Goal: Transaction & Acquisition: Purchase product/service

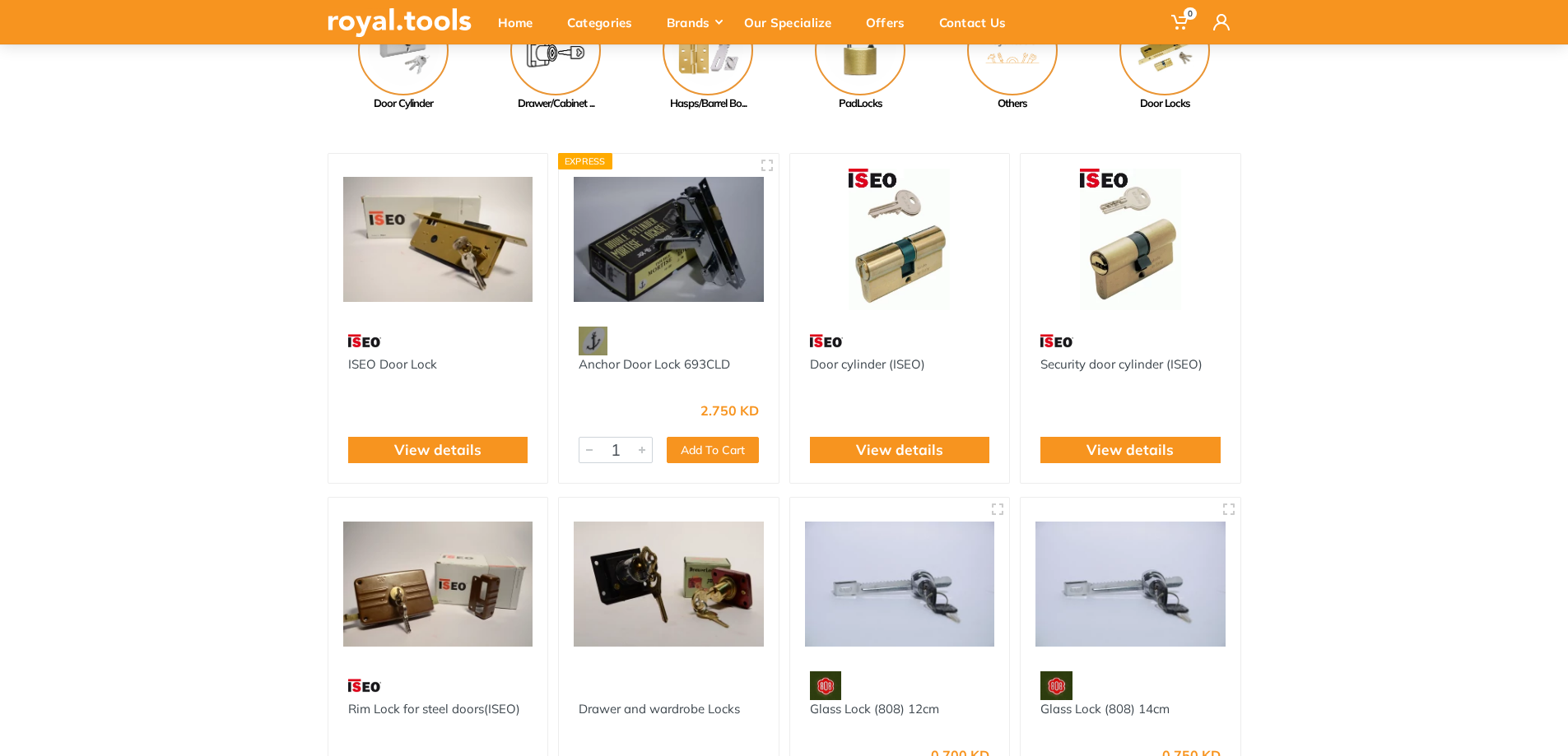
scroll to position [247, 0]
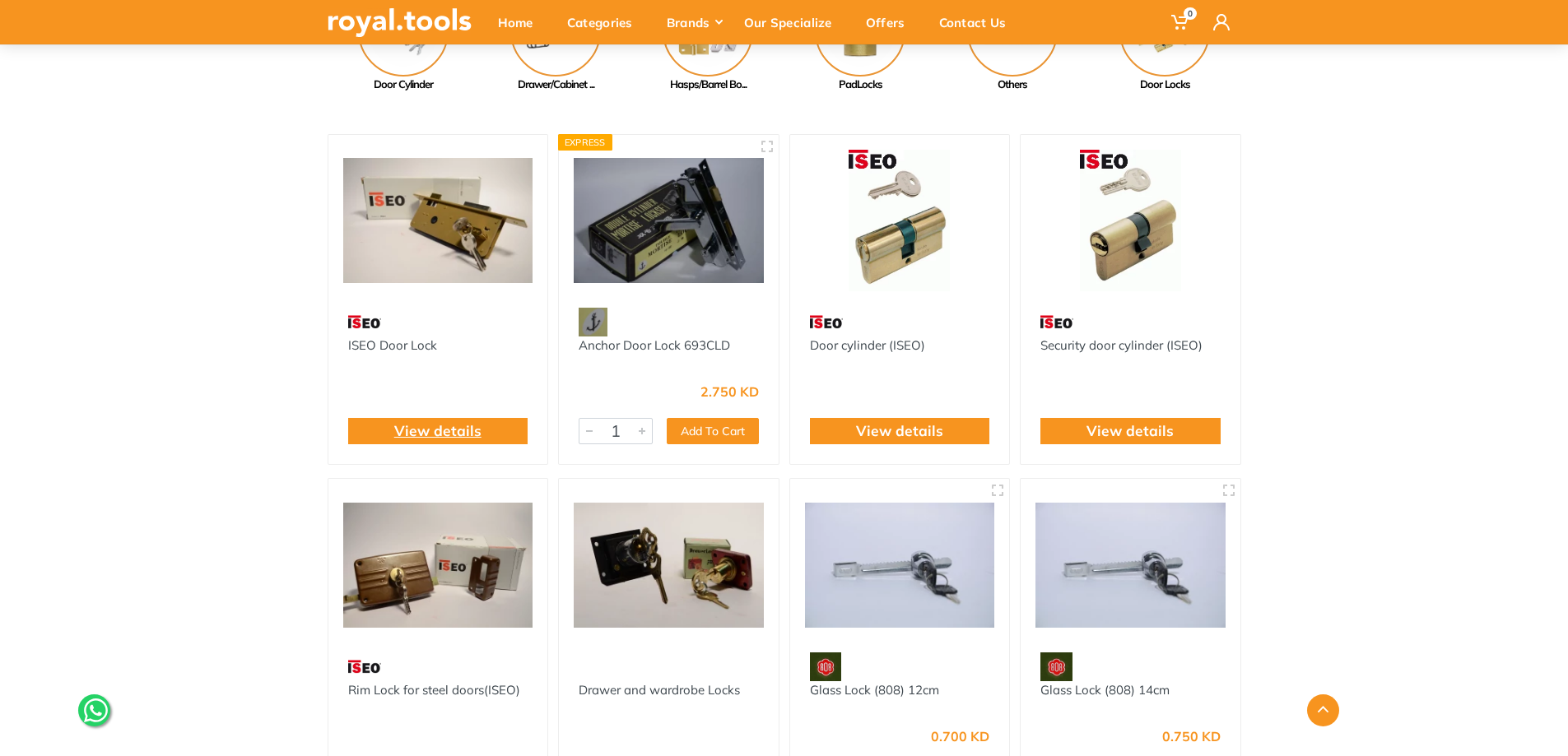
click at [437, 442] on link "View details" at bounding box center [438, 432] width 87 height 21
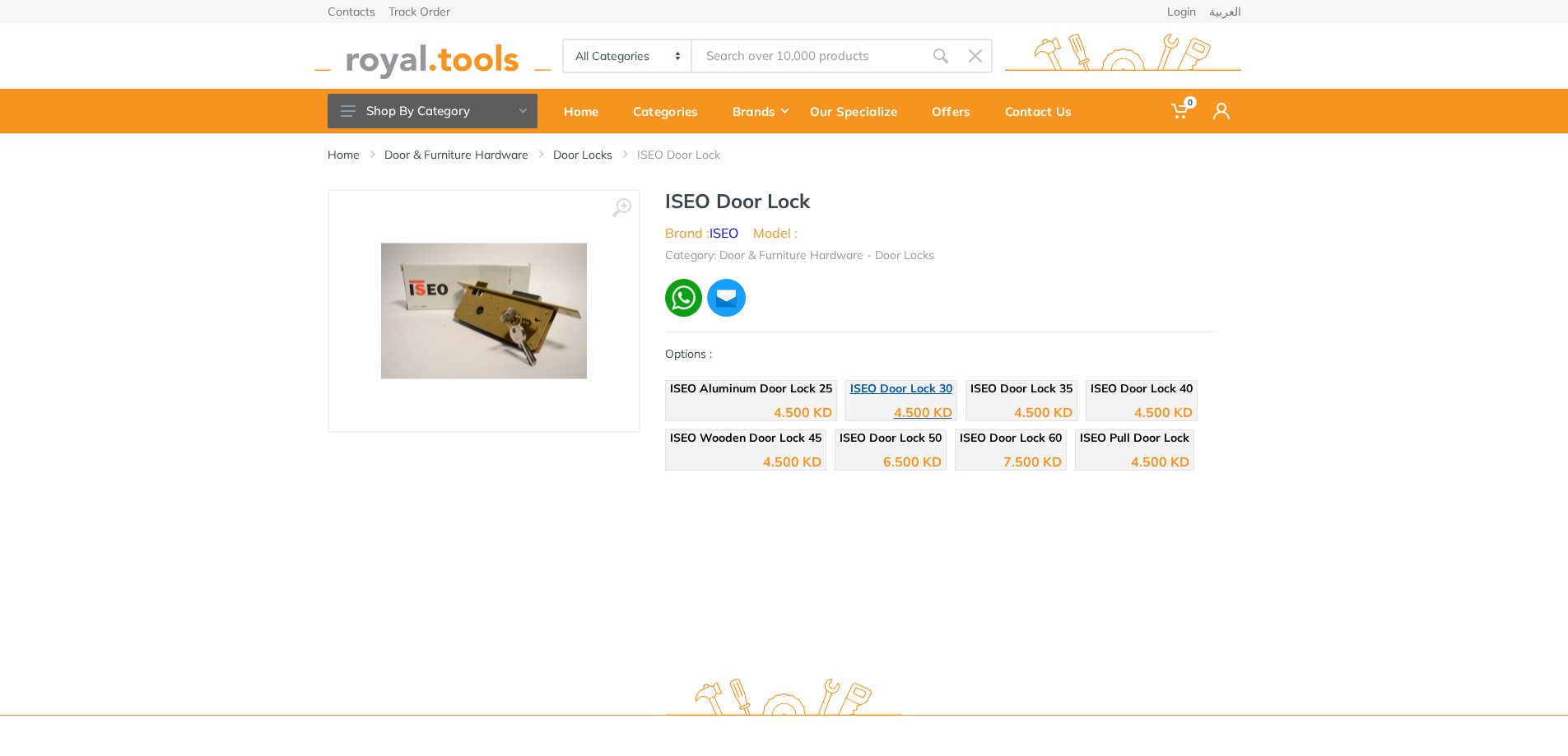
click at [865, 411] on div "4.500 KD" at bounding box center [902, 406] width 102 height 24
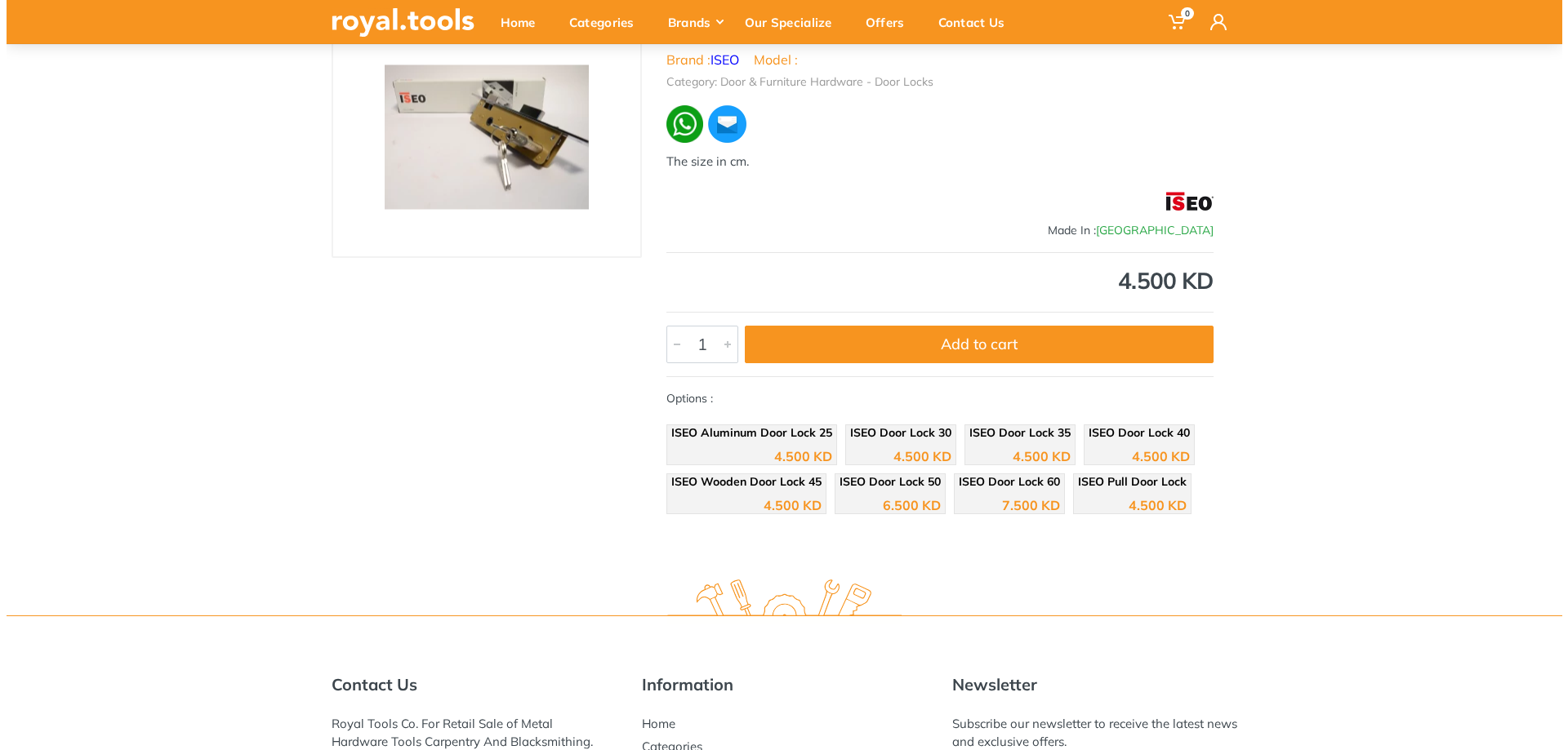
scroll to position [114, 0]
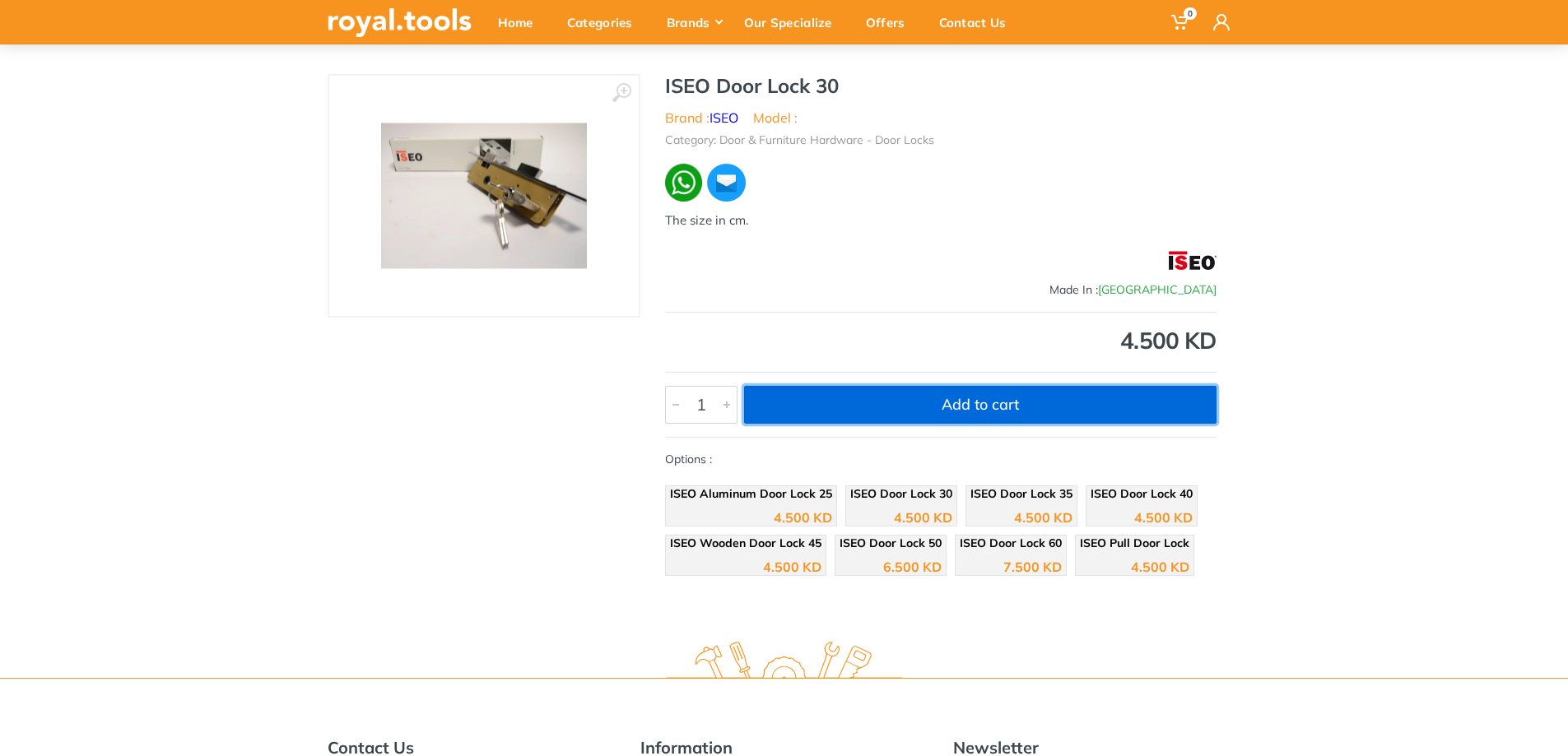
click at [945, 422] on button "Add to cart" at bounding box center [981, 404] width 473 height 38
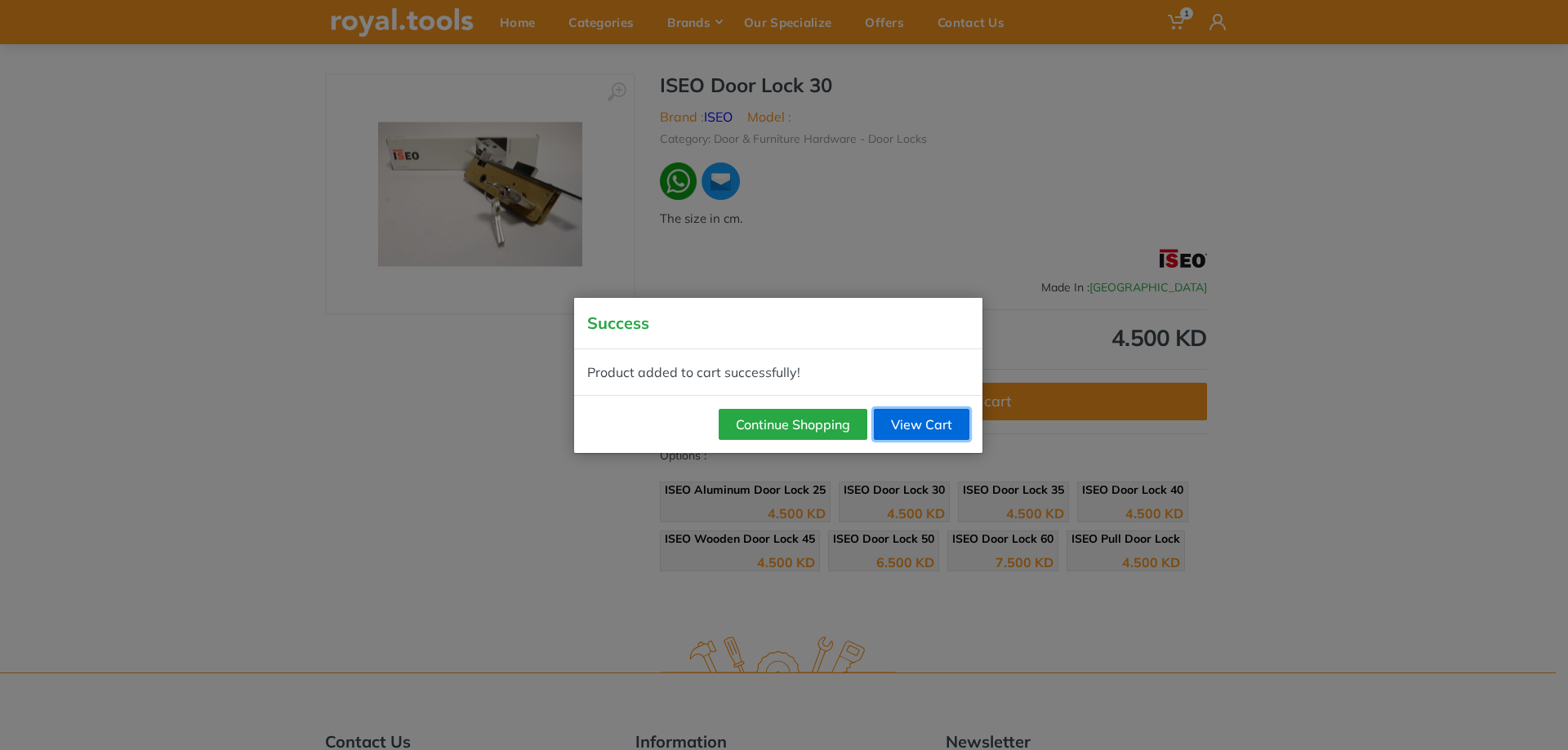
click at [902, 433] on link "View Cart" at bounding box center [922, 424] width 96 height 31
